Goal: Task Accomplishment & Management: Use online tool/utility

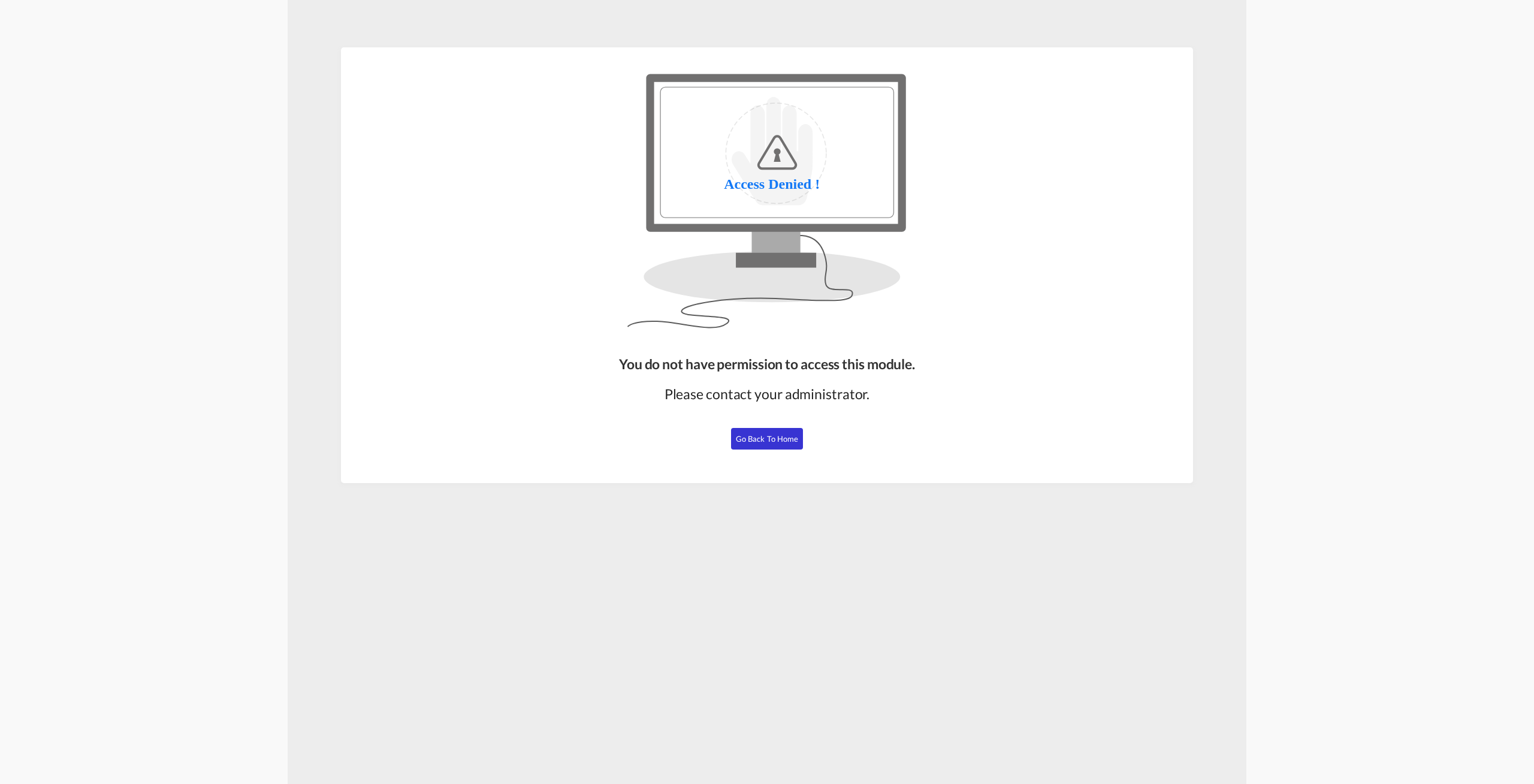
click at [763, 434] on span "Go Back to Home" at bounding box center [767, 438] width 63 height 9
